Goal: Task Accomplishment & Management: Complete application form

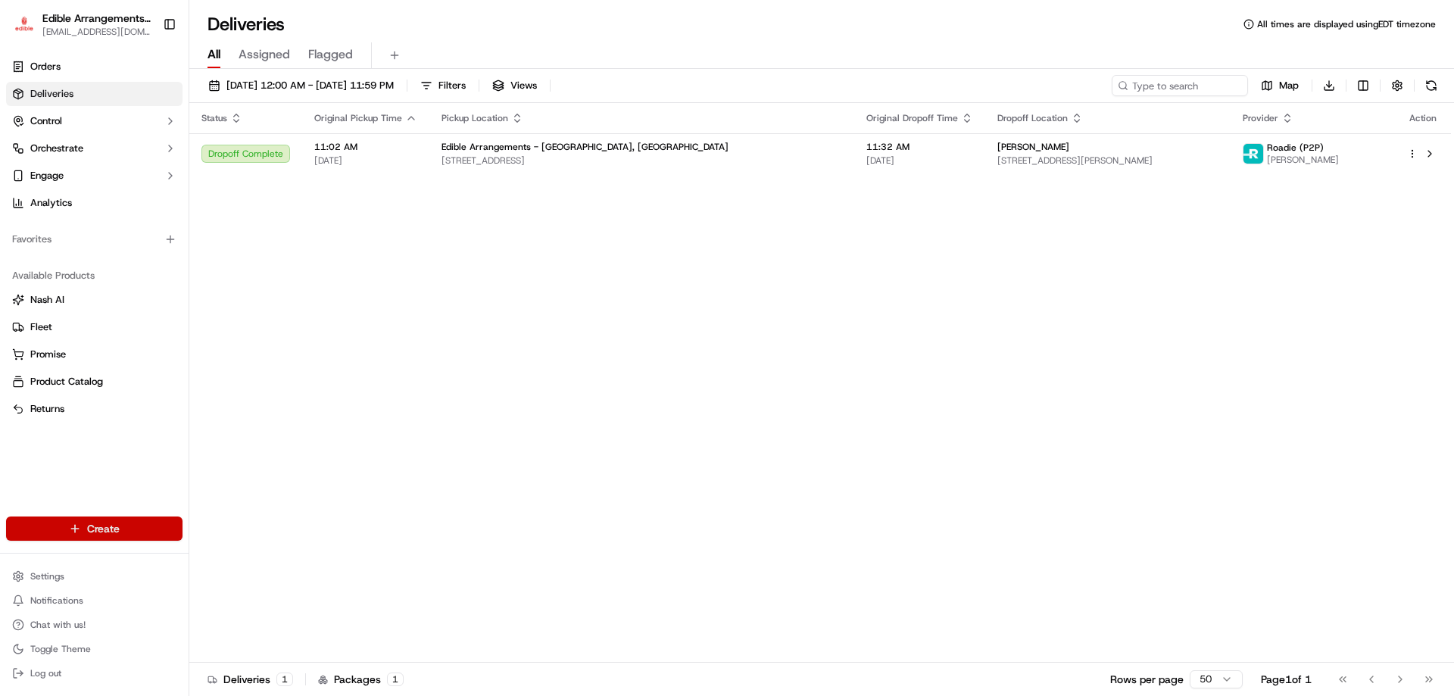
click at [92, 521] on html "Edible Arrangements - [GEOGRAPHIC_DATA], [GEOGRAPHIC_DATA] [EMAIL_ADDRESS][DOMA…" at bounding box center [727, 348] width 1454 height 696
click at [234, 586] on link "Order" at bounding box center [273, 583] width 169 height 27
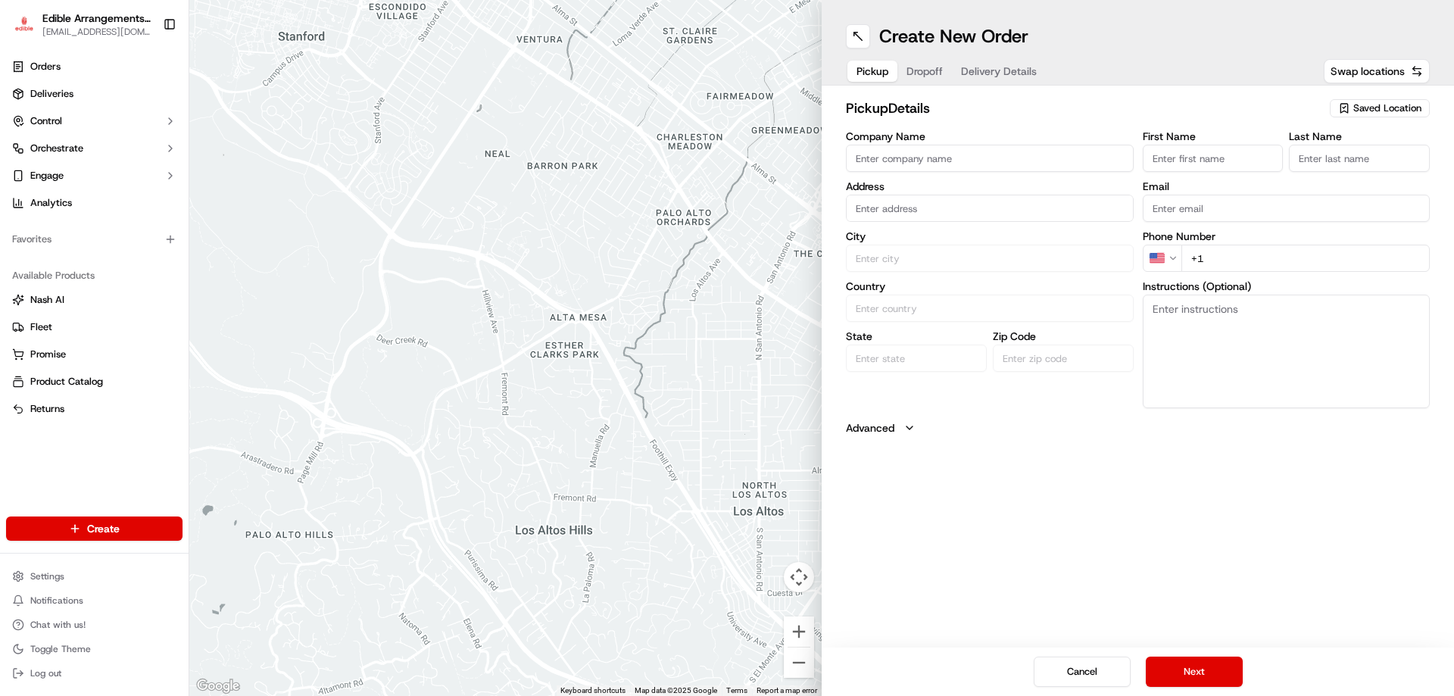
click at [1407, 114] on span "Saved Location" at bounding box center [1388, 109] width 68 height 14
click at [1295, 173] on span "Edible Arrangements - [GEOGRAPHIC_DATA], [GEOGRAPHIC_DATA] (PA578)" at bounding box center [1354, 171] width 186 height 27
type input "Edible Arrangements - [GEOGRAPHIC_DATA], [GEOGRAPHIC_DATA]"
type input "[STREET_ADDRESS]"
type input "[GEOGRAPHIC_DATA]"
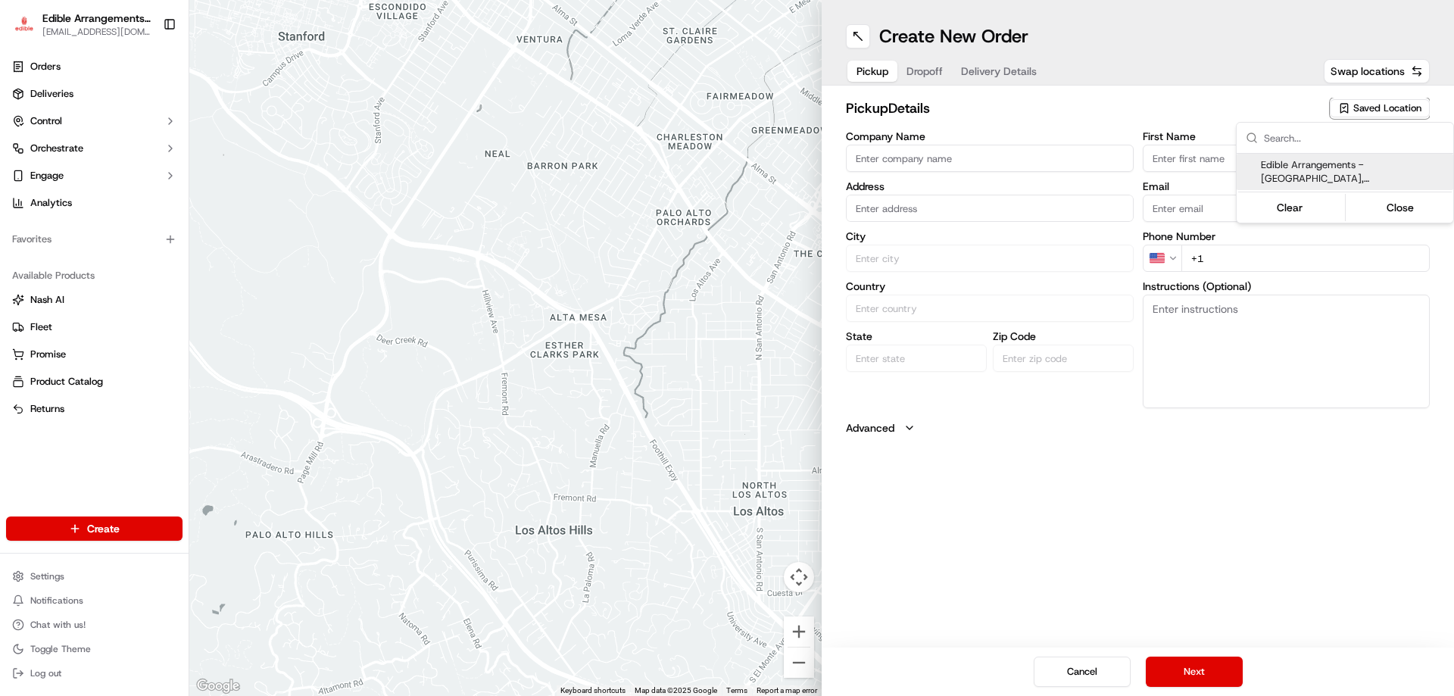
type input "US"
type input "PA"
type input "17112"
type input "[EMAIL_ADDRESS][DOMAIN_NAME]"
type input "[PHONE_NUMBER]"
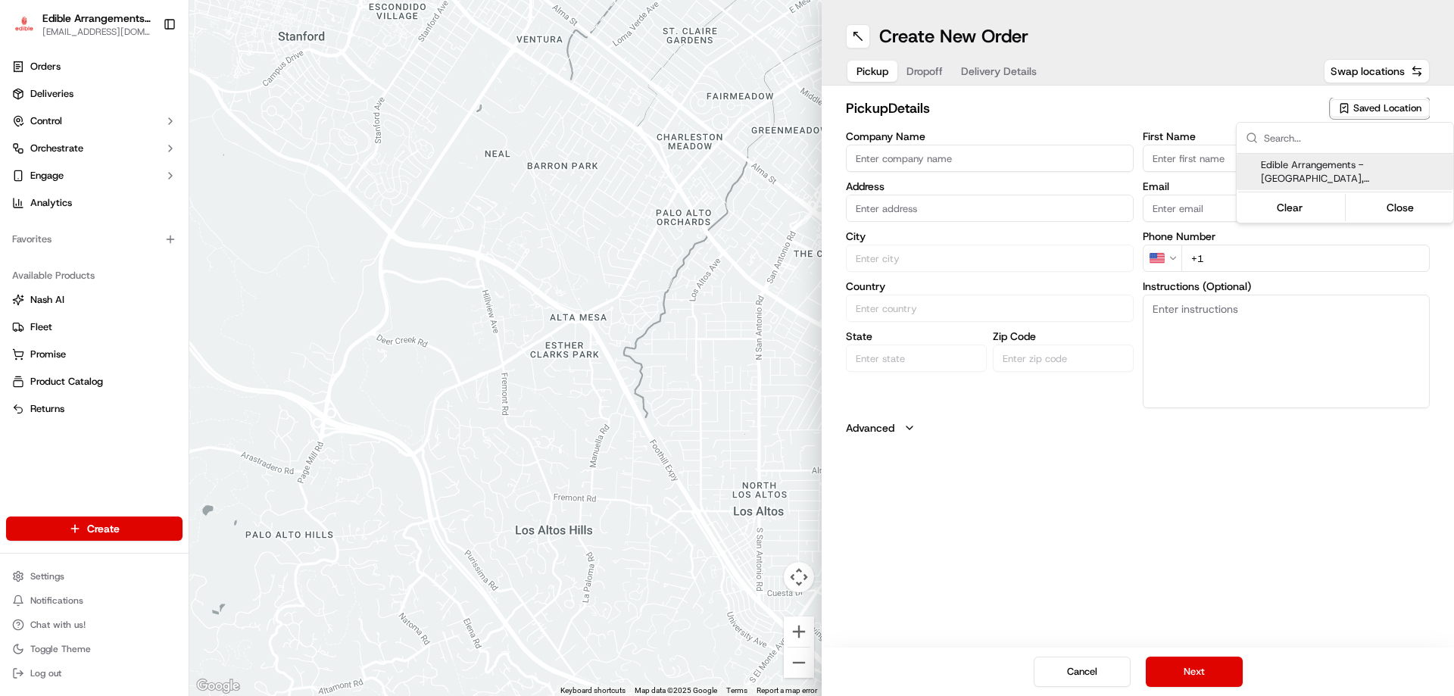
type textarea "Please come inside the store to pick up the arrangement."
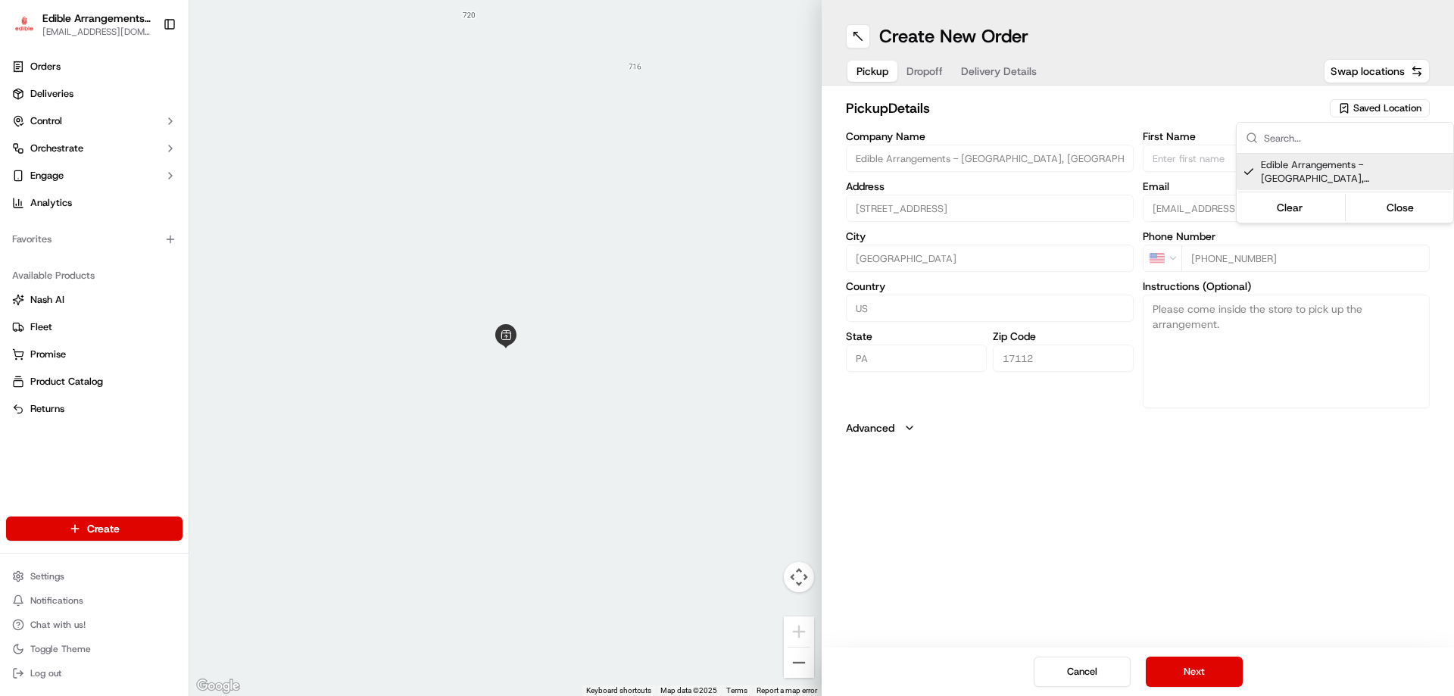
click at [1195, 672] on html "Edible Arrangements - [GEOGRAPHIC_DATA], [GEOGRAPHIC_DATA] [EMAIL_ADDRESS][DOMA…" at bounding box center [727, 348] width 1454 height 696
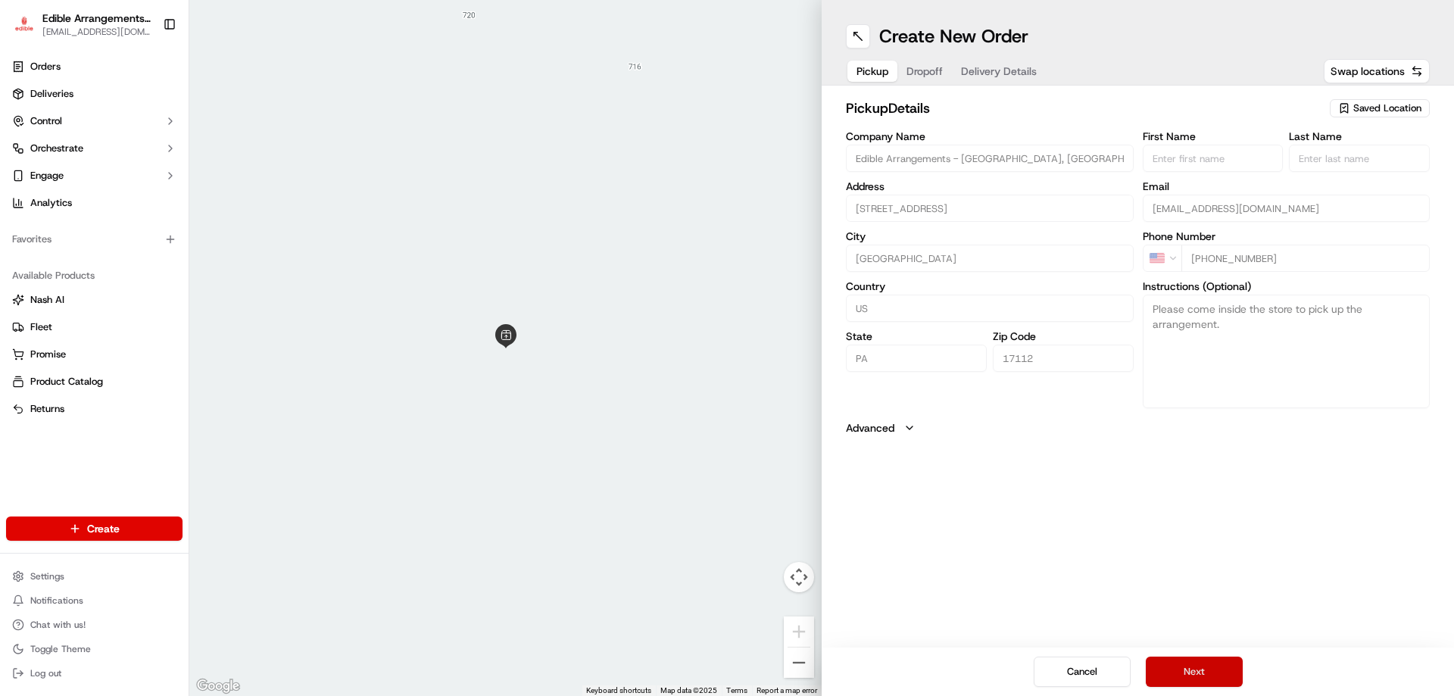
click at [1189, 668] on button "Next" at bounding box center [1194, 672] width 97 height 30
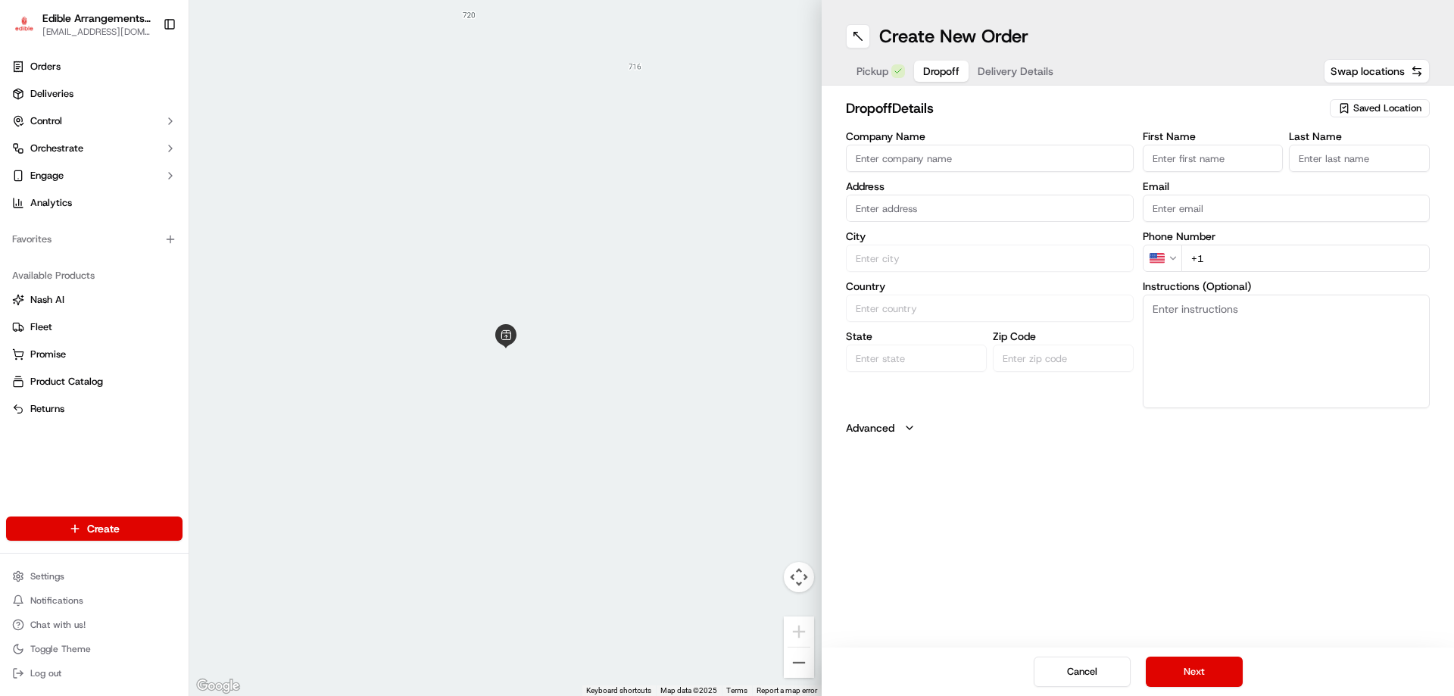
click at [930, 161] on input "Company Name" at bounding box center [990, 158] width 288 height 27
click at [1150, 156] on input "First Name" at bounding box center [1213, 158] width 141 height 27
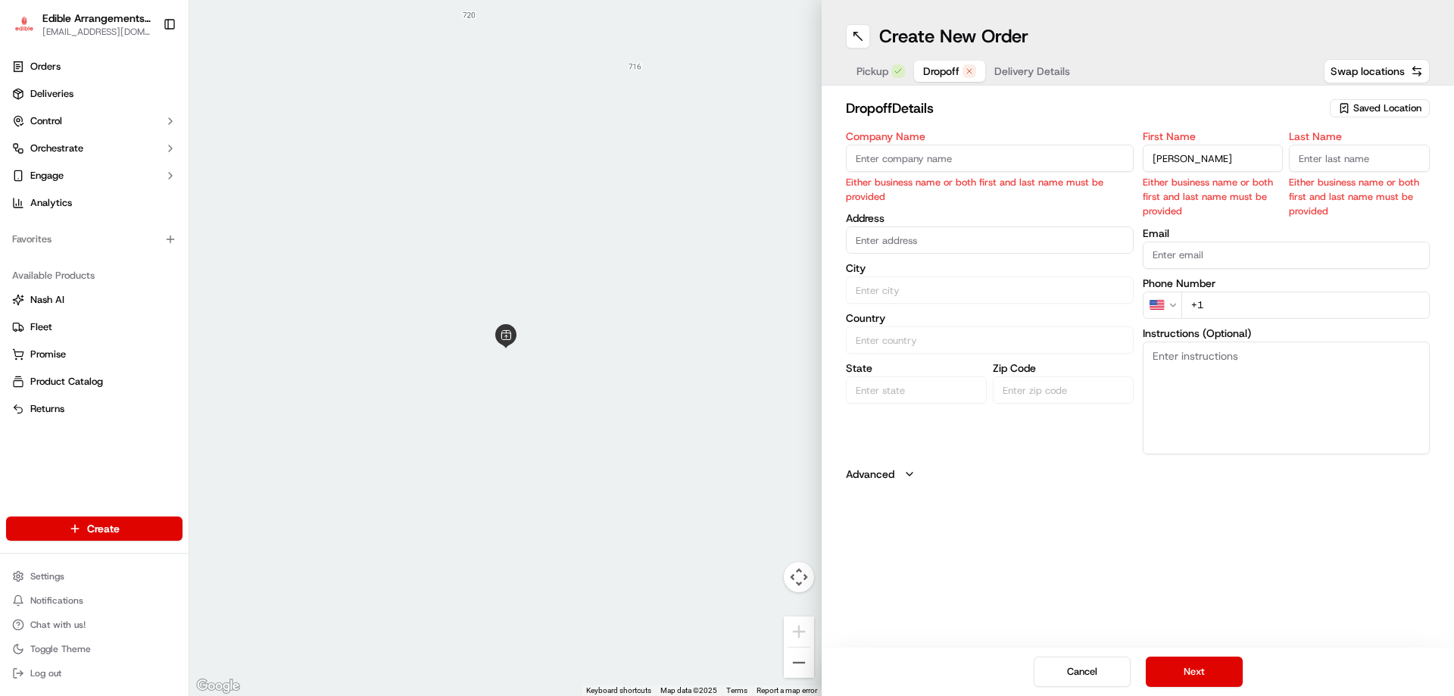
type input "[PERSON_NAME]"
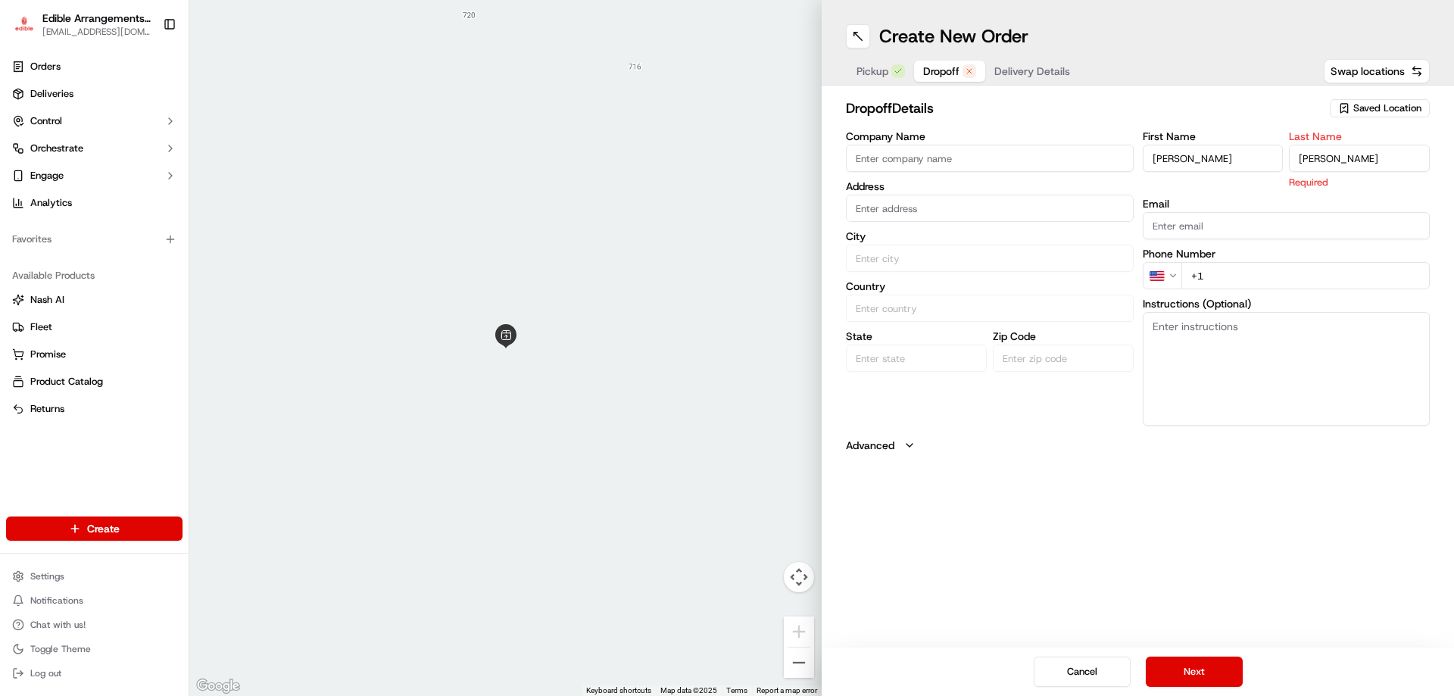
type input "[PERSON_NAME]"
click at [1030, 216] on input "text" at bounding box center [990, 208] width 288 height 27
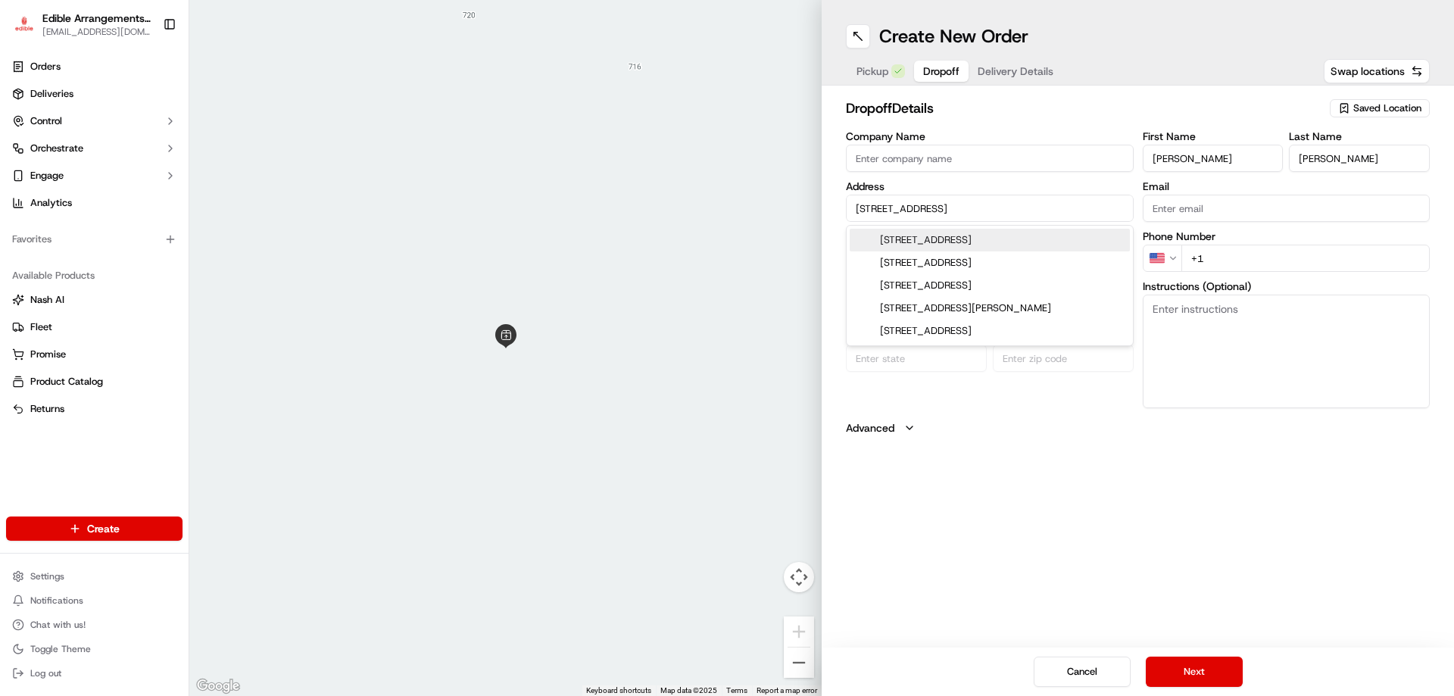
click at [1009, 235] on div "[STREET_ADDRESS]" at bounding box center [990, 240] width 280 height 23
type input "[STREET_ADDRESS]"
type input "[GEOGRAPHIC_DATA]"
type input "PA"
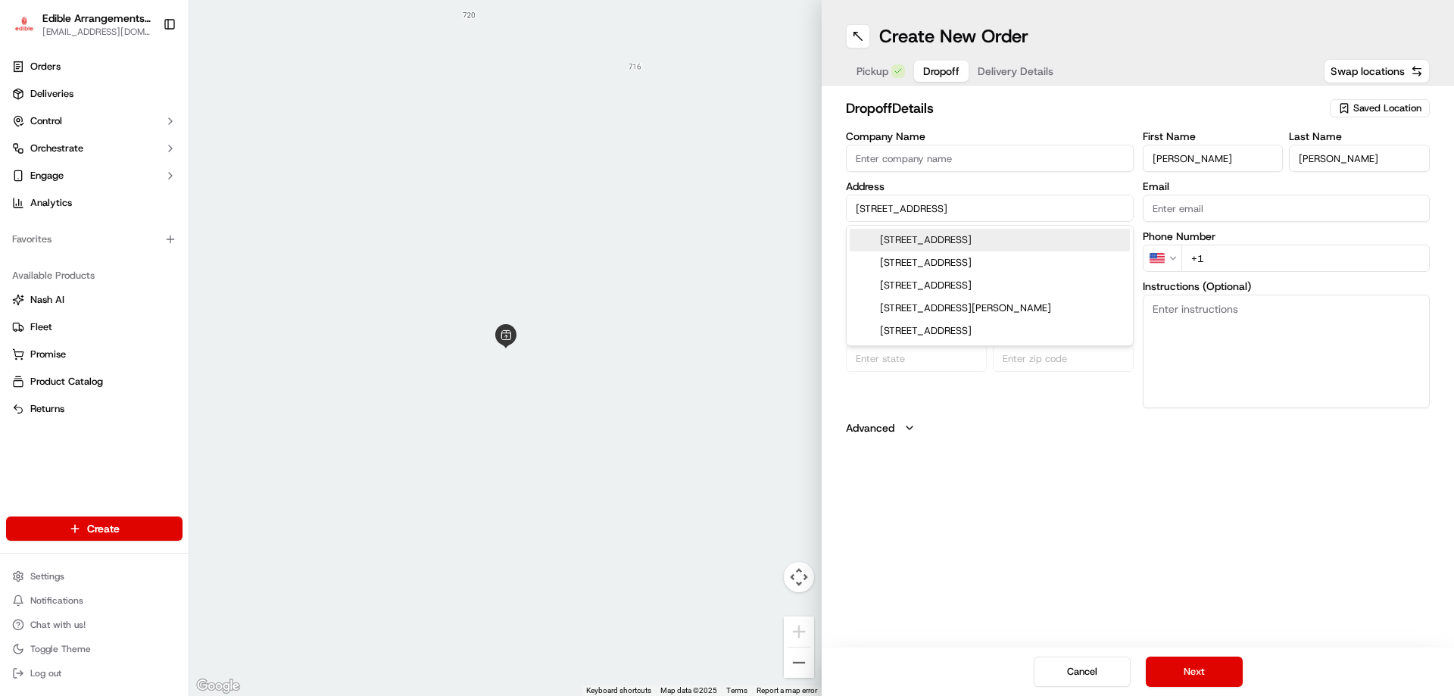
type input "17042"
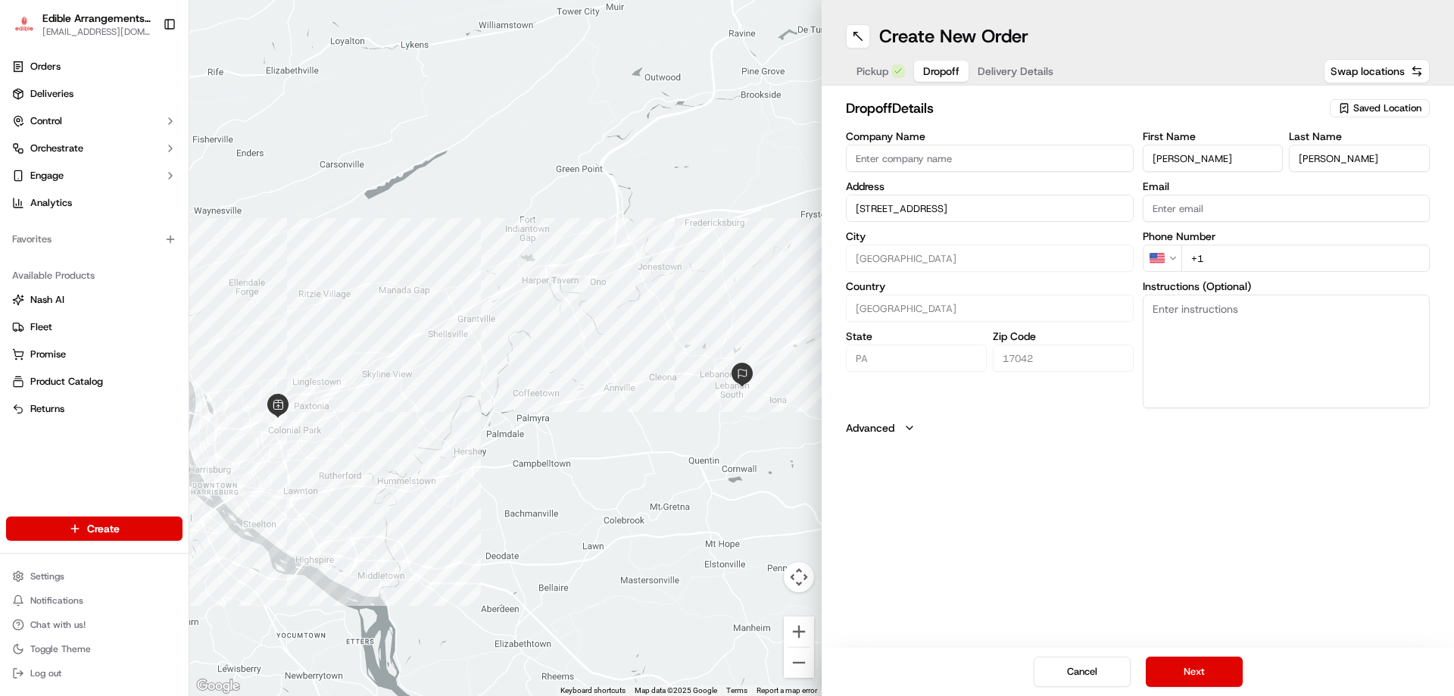
type input "[STREET_ADDRESS]"
click at [1234, 256] on input "+1" at bounding box center [1306, 258] width 249 height 27
type input "[PHONE_NUMBER]"
click at [1174, 675] on button "Next" at bounding box center [1194, 672] width 97 height 30
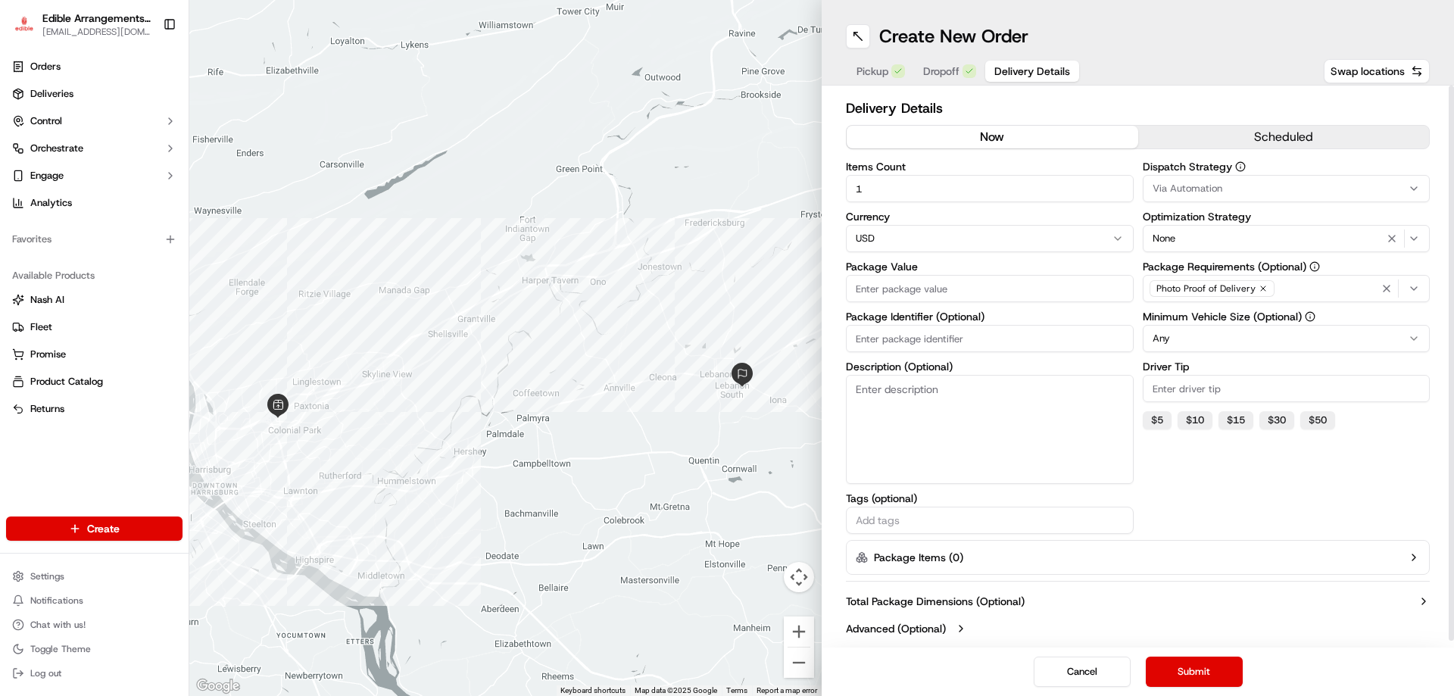
click at [979, 276] on input "Package Value" at bounding box center [990, 288] width 288 height 27
type input "63.99"
click at [1188, 673] on button "Submit" at bounding box center [1194, 672] width 97 height 30
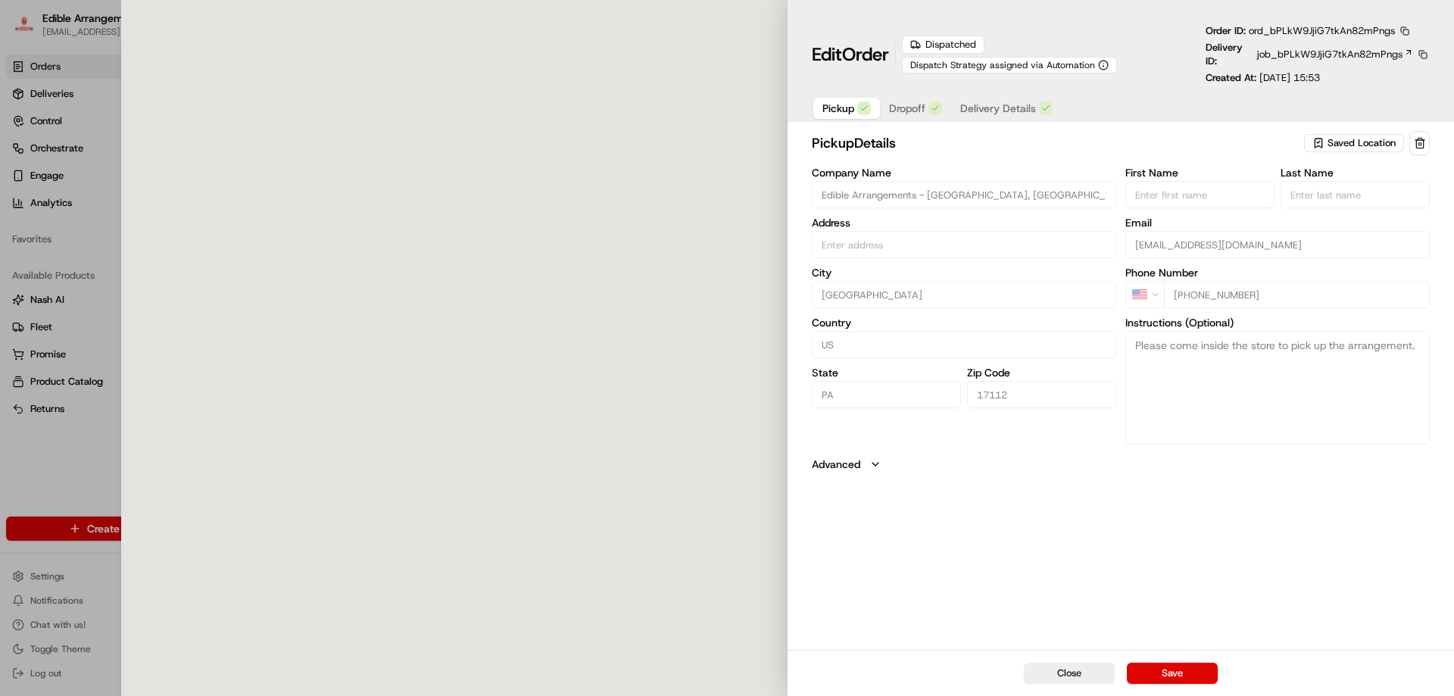
type input "[STREET_ADDRESS]"
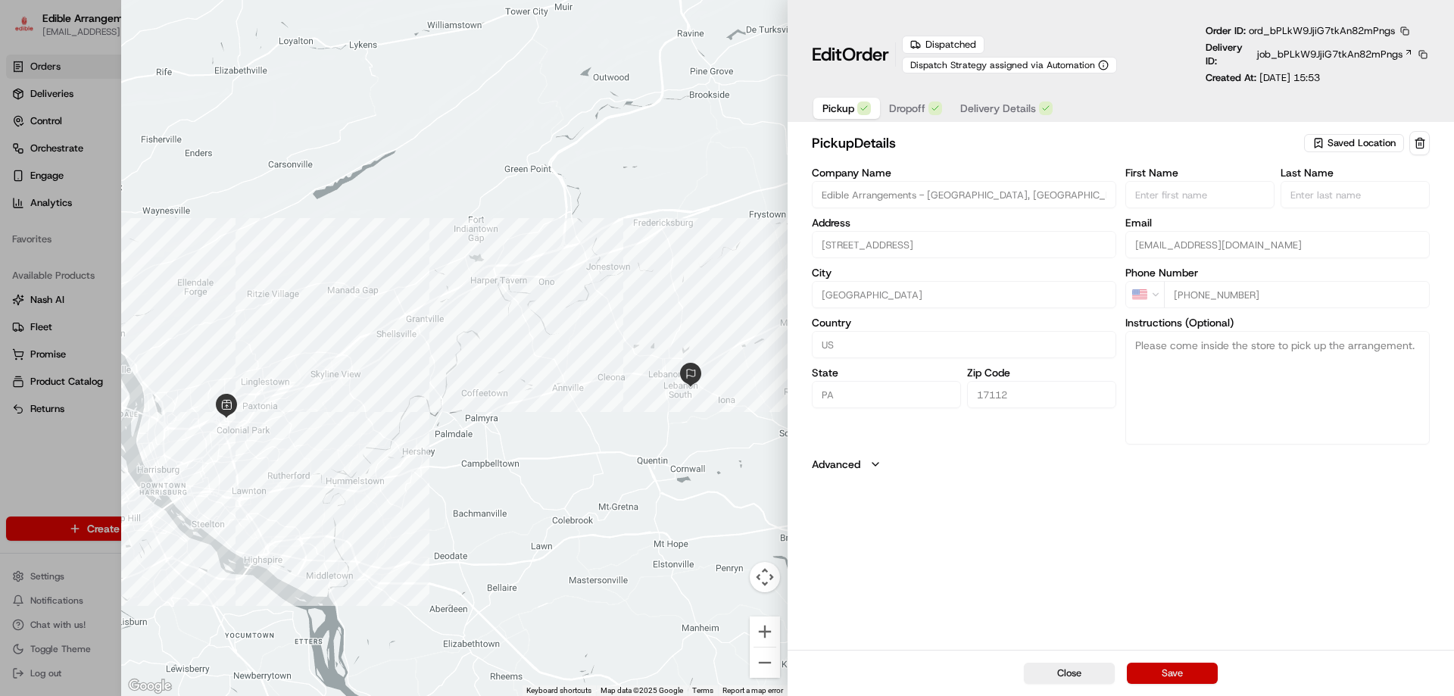
click at [1153, 680] on button "Save" at bounding box center [1172, 673] width 91 height 21
type input "+1"
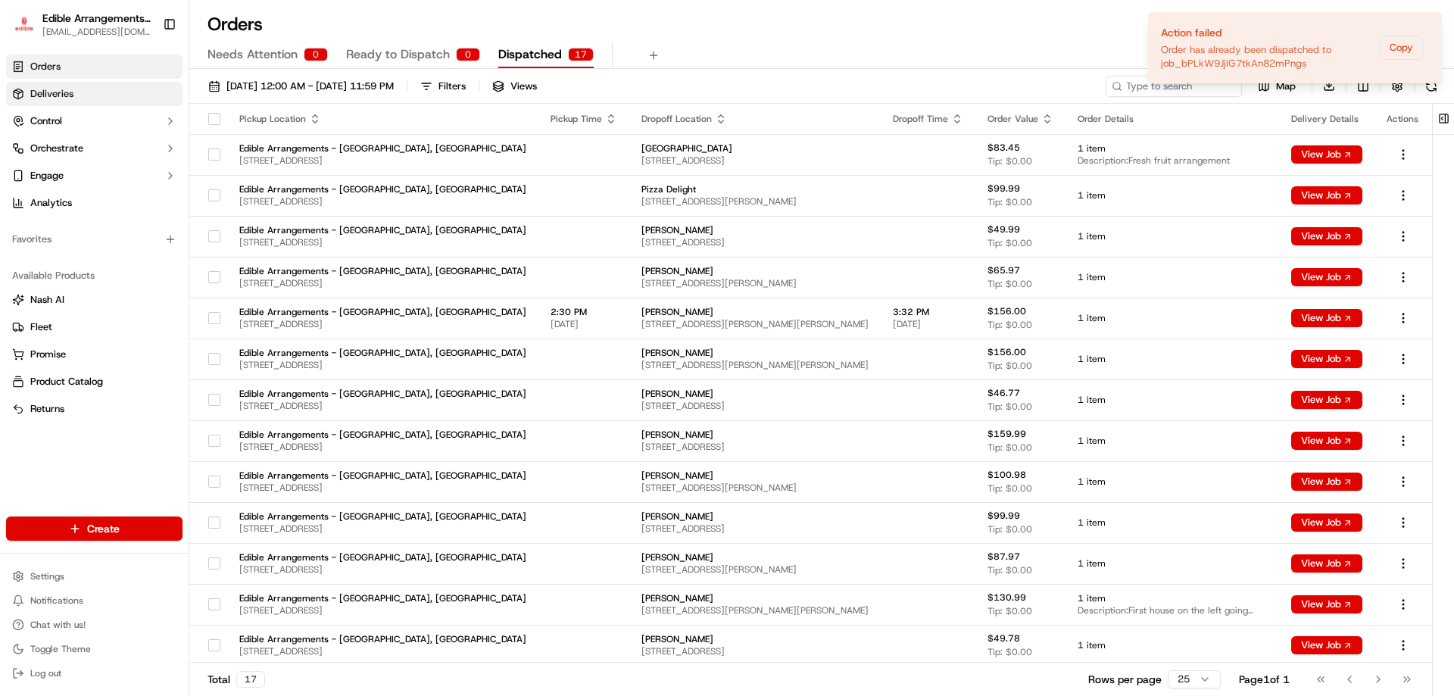
click at [124, 96] on link "Deliveries" at bounding box center [94, 94] width 177 height 24
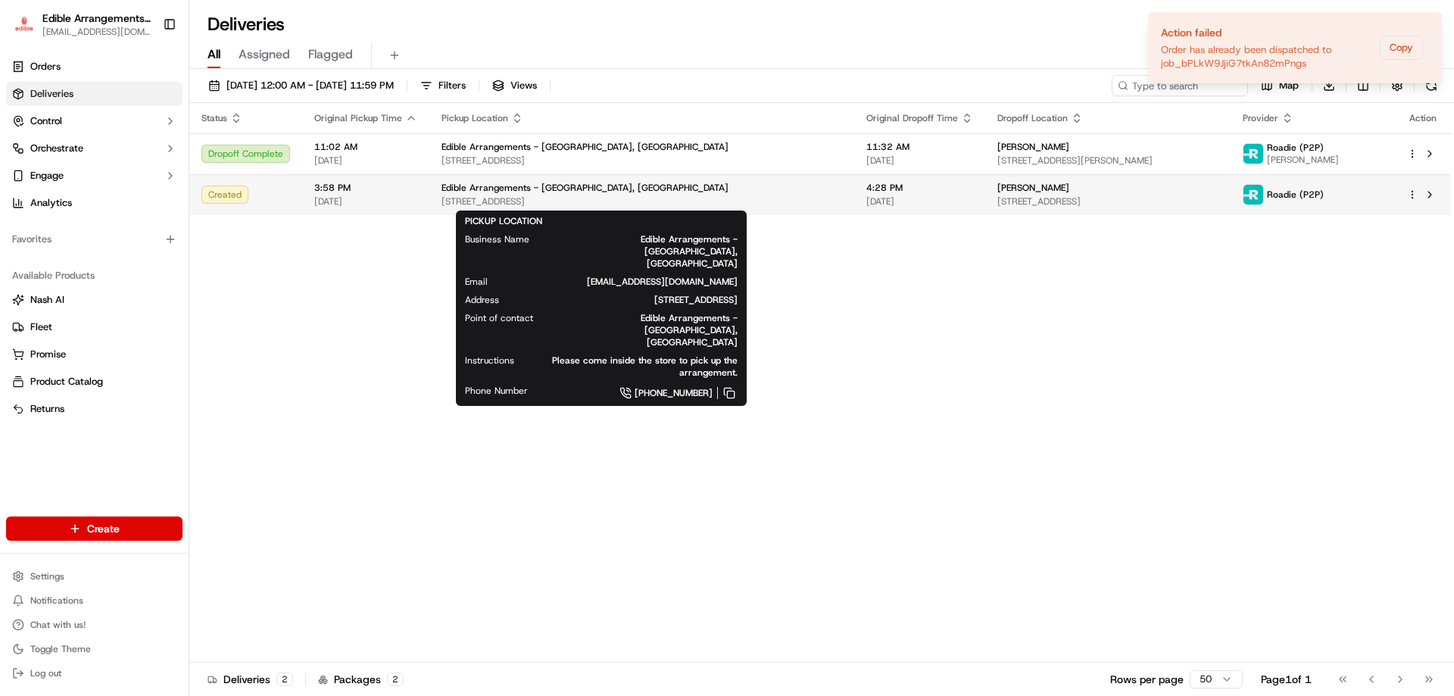
click at [742, 192] on div "Edible Arrangements - [GEOGRAPHIC_DATA], [GEOGRAPHIC_DATA]" at bounding box center [642, 188] width 401 height 12
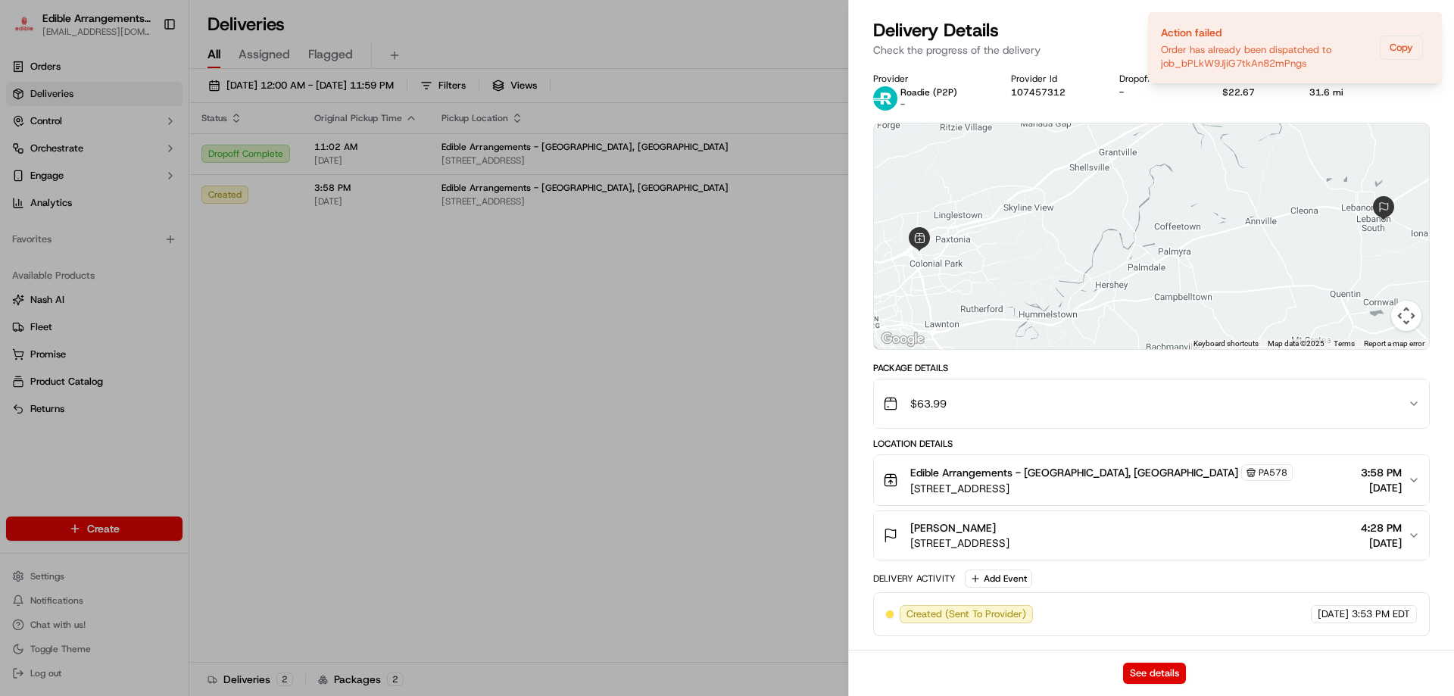
click at [1320, 43] on p "Check the progress of the delivery" at bounding box center [1151, 49] width 557 height 15
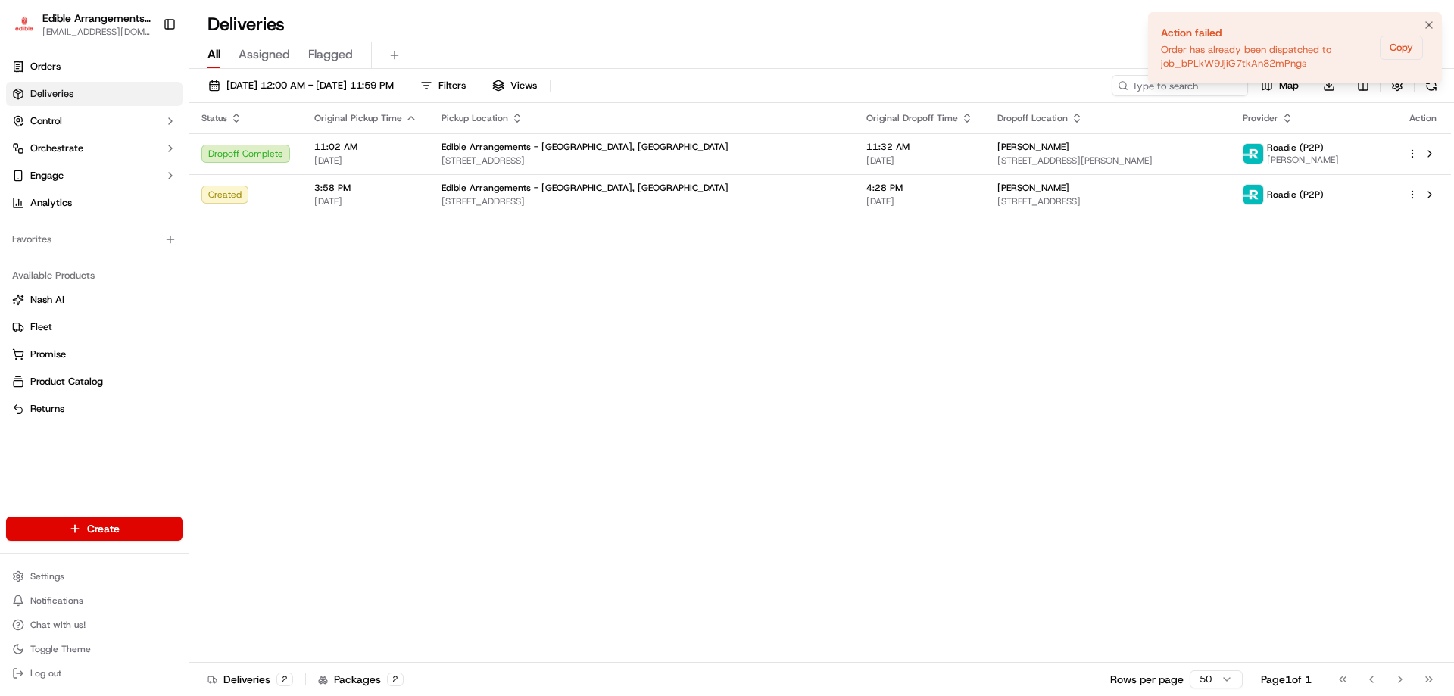
drag, startPoint x: 1243, startPoint y: 27, endPoint x: 1259, endPoint y: 52, distance: 29.6
click at [1245, 26] on div "Action failed" at bounding box center [1267, 32] width 213 height 15
click at [1436, 20] on button "Notifications (F8)" at bounding box center [1429, 25] width 18 height 18
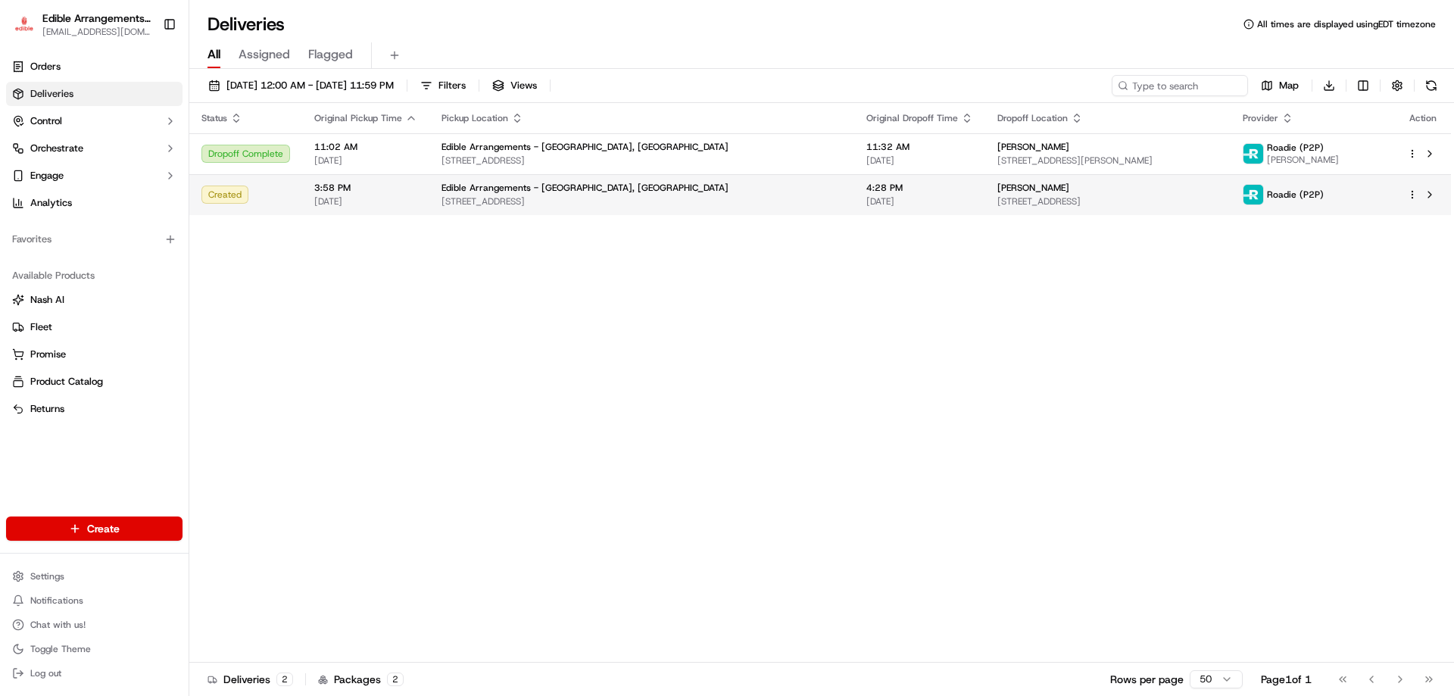
click at [867, 205] on span "[DATE]" at bounding box center [920, 201] width 107 height 12
click at [1204, 281] on div "Status Original Pickup Time Pickup Location Original Dropoff Time Dropoff Locat…" at bounding box center [820, 383] width 1262 height 560
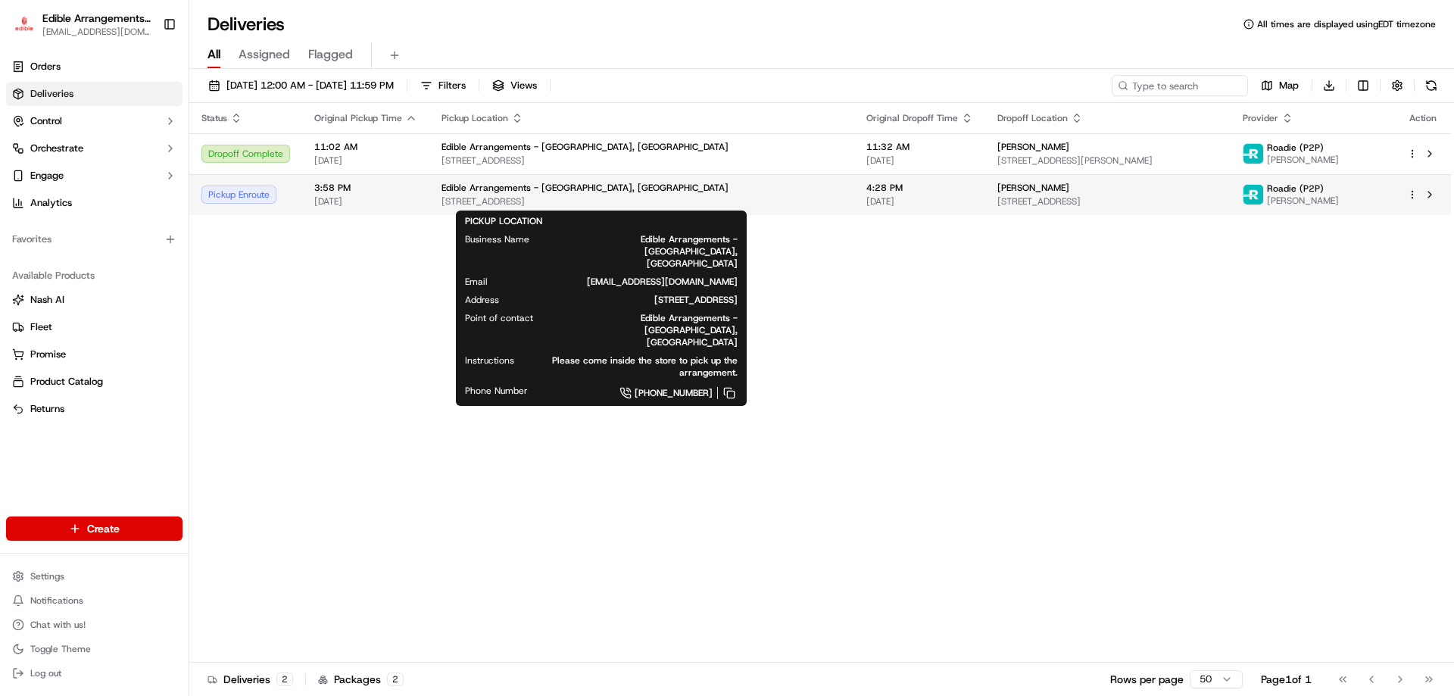
click at [729, 206] on span "[STREET_ADDRESS]" at bounding box center [642, 201] width 401 height 12
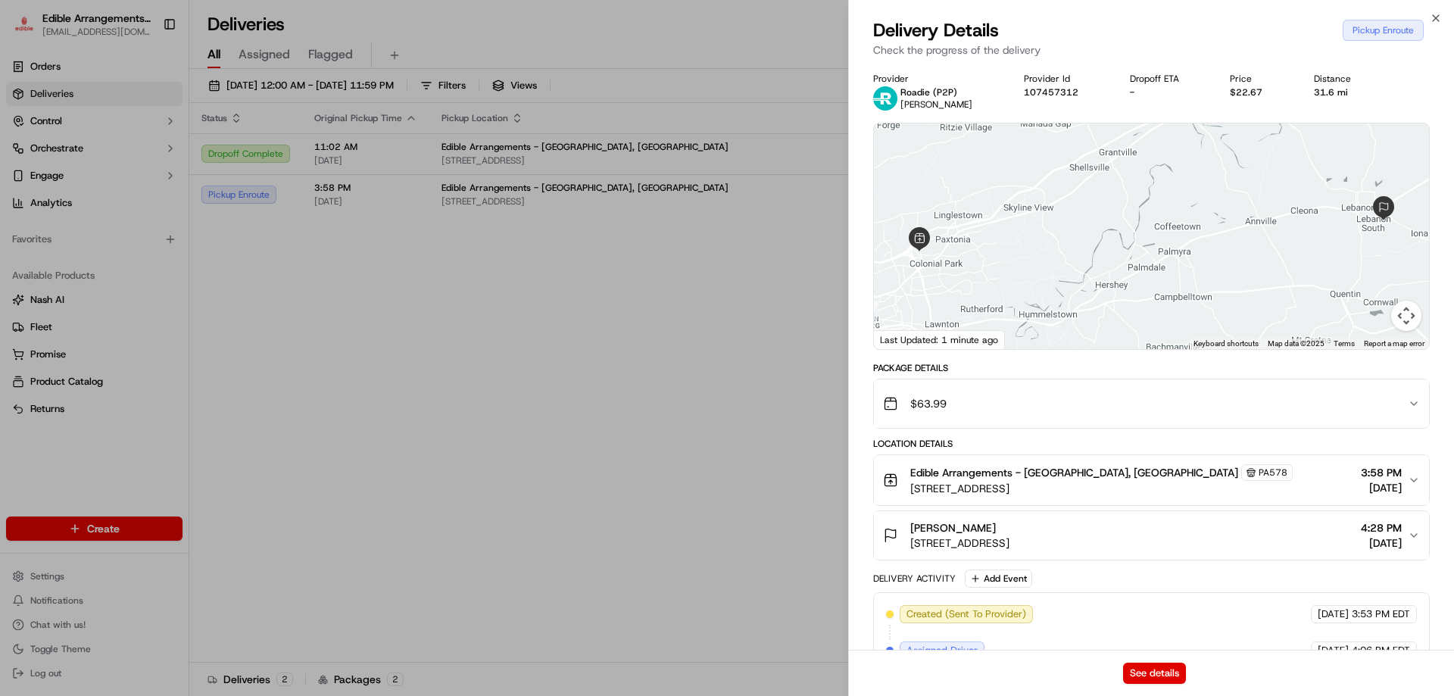
click at [955, 286] on div at bounding box center [1151, 236] width 555 height 226
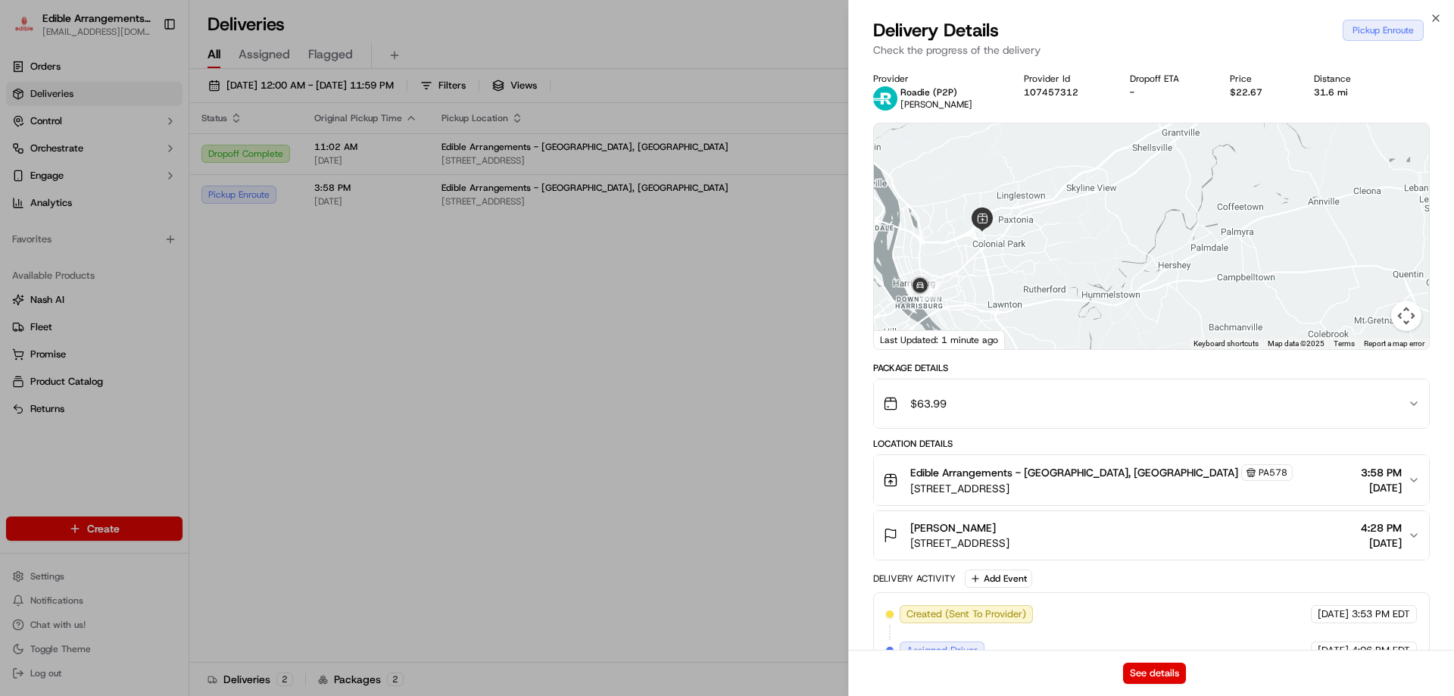
drag, startPoint x: 951, startPoint y: 294, endPoint x: 1017, endPoint y: 269, distance: 71.2
click at [1017, 269] on div at bounding box center [1151, 236] width 555 height 226
